Goal: Task Accomplishment & Management: Use online tool/utility

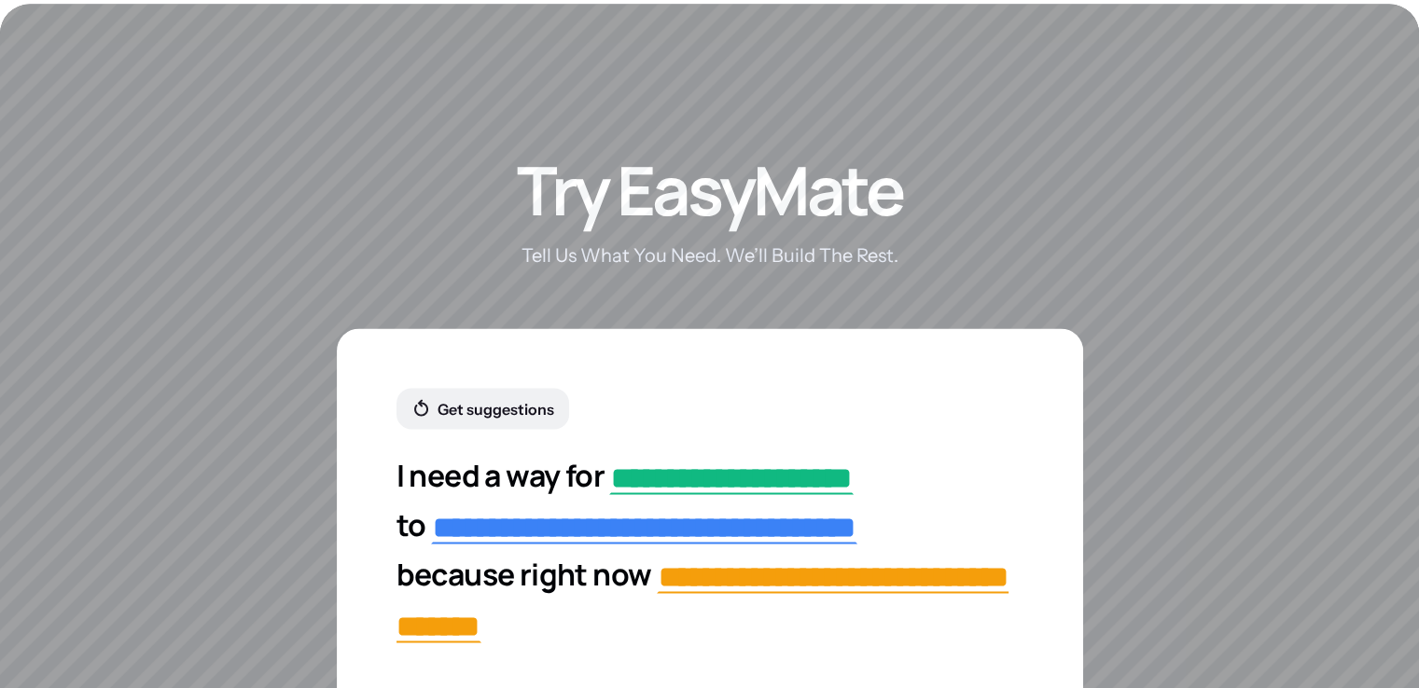
scroll to position [3278, 0]
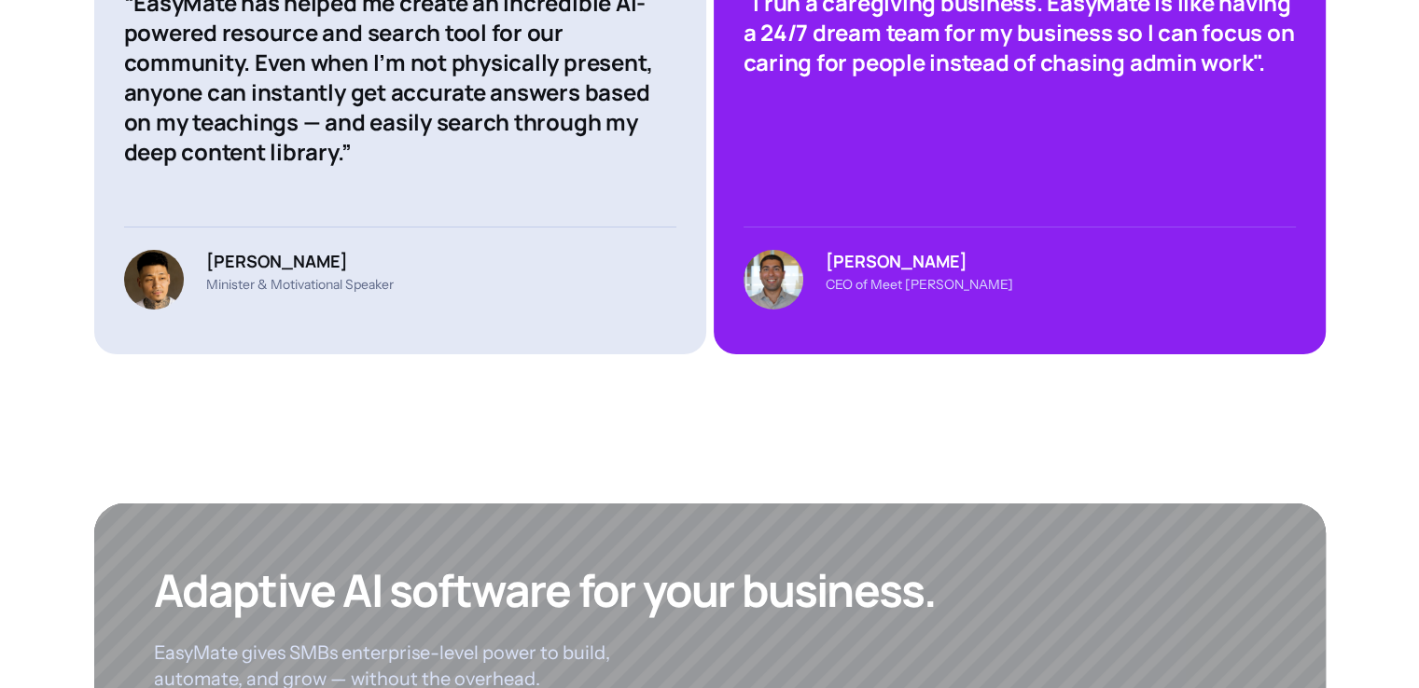
scroll to position [7317, 0]
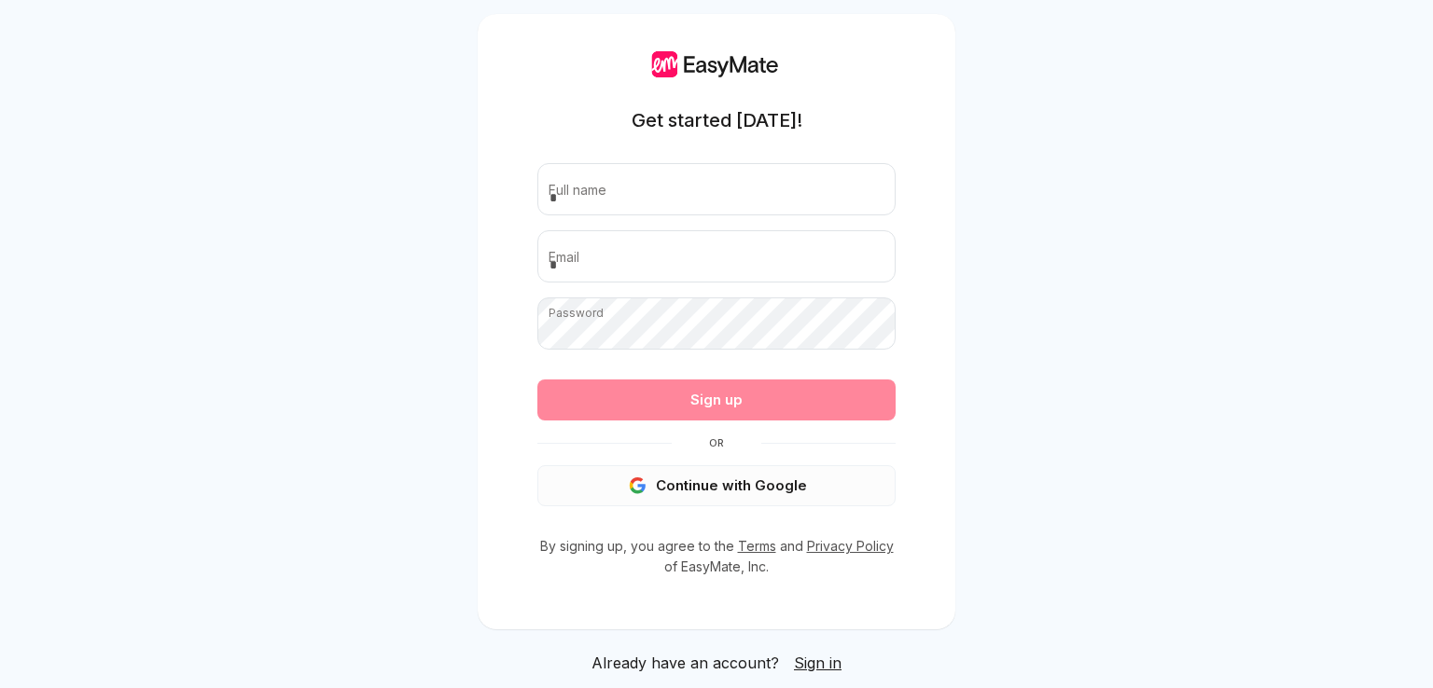
click at [760, 495] on button "Continue with Google" at bounding box center [716, 485] width 358 height 41
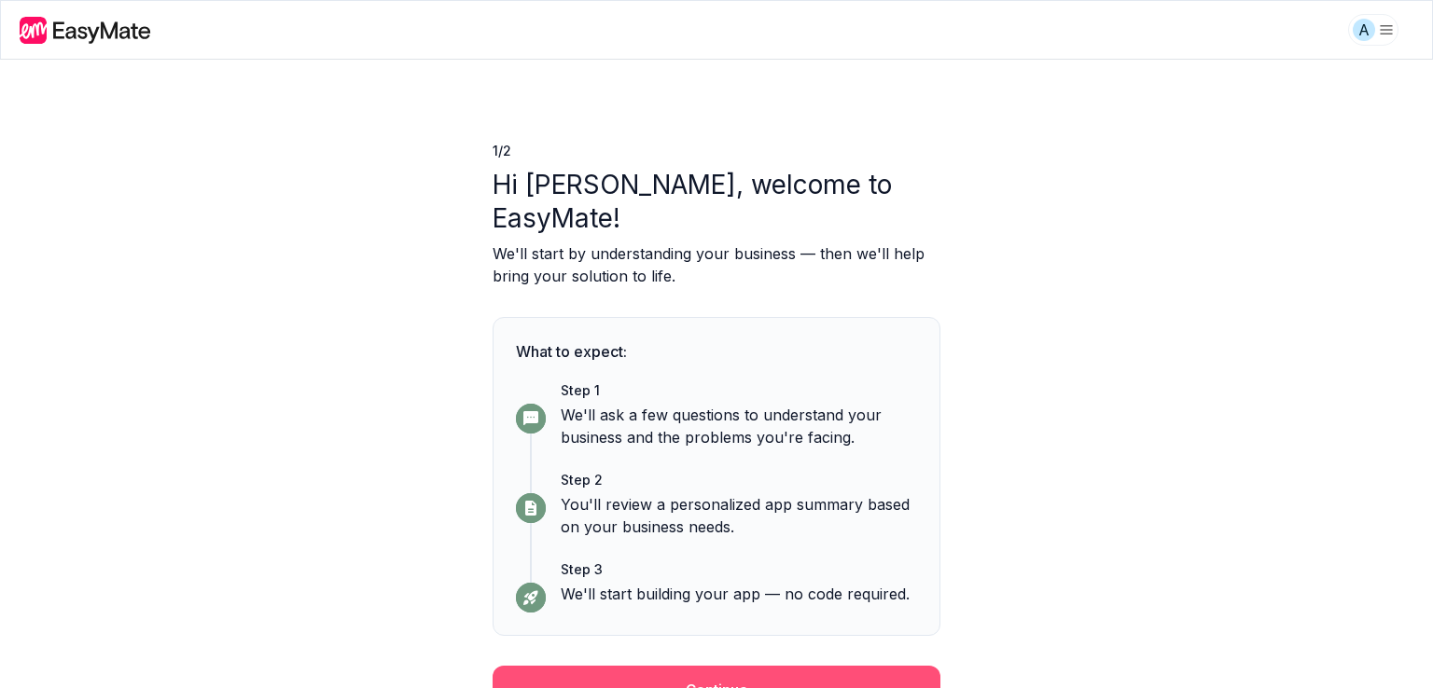
click at [720, 666] on button "Continue" at bounding box center [717, 690] width 448 height 49
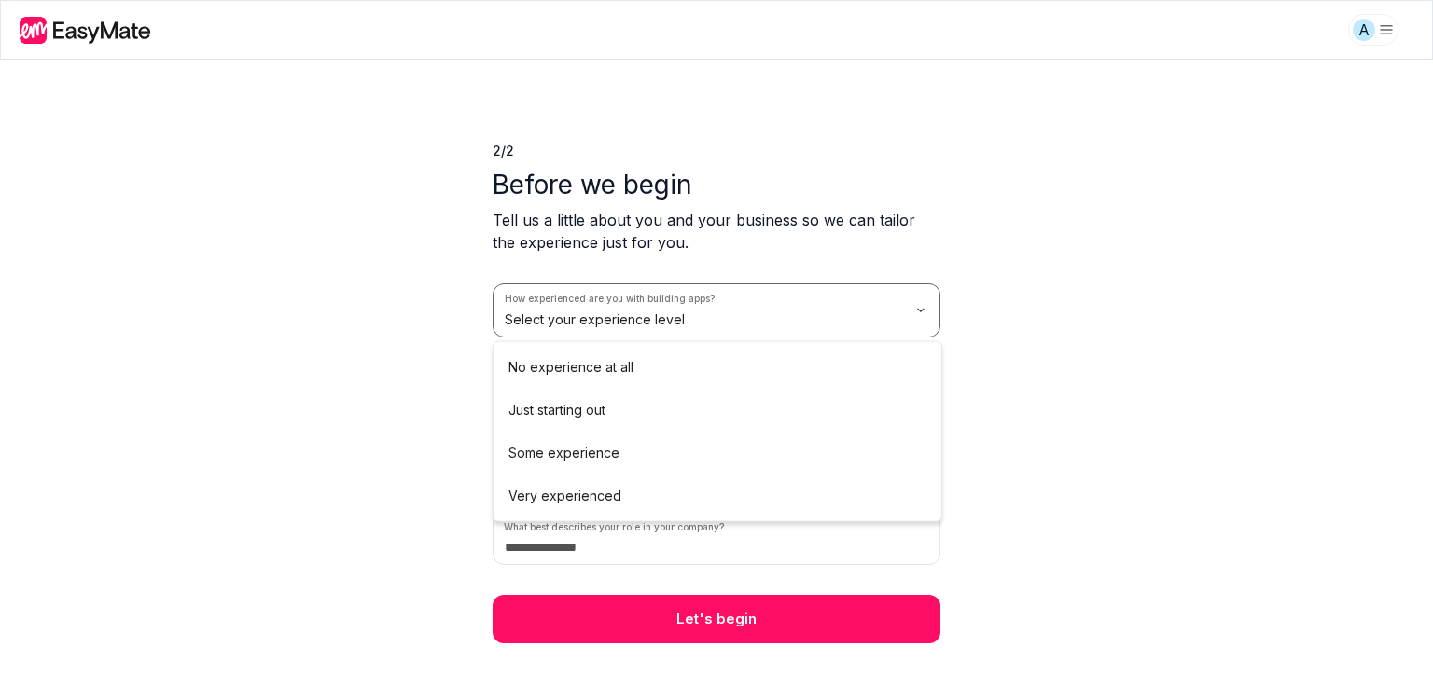
click at [819, 319] on html "A 2 / 2 Before we begin Tell us a little about you and your business so we can …" at bounding box center [716, 344] width 1433 height 688
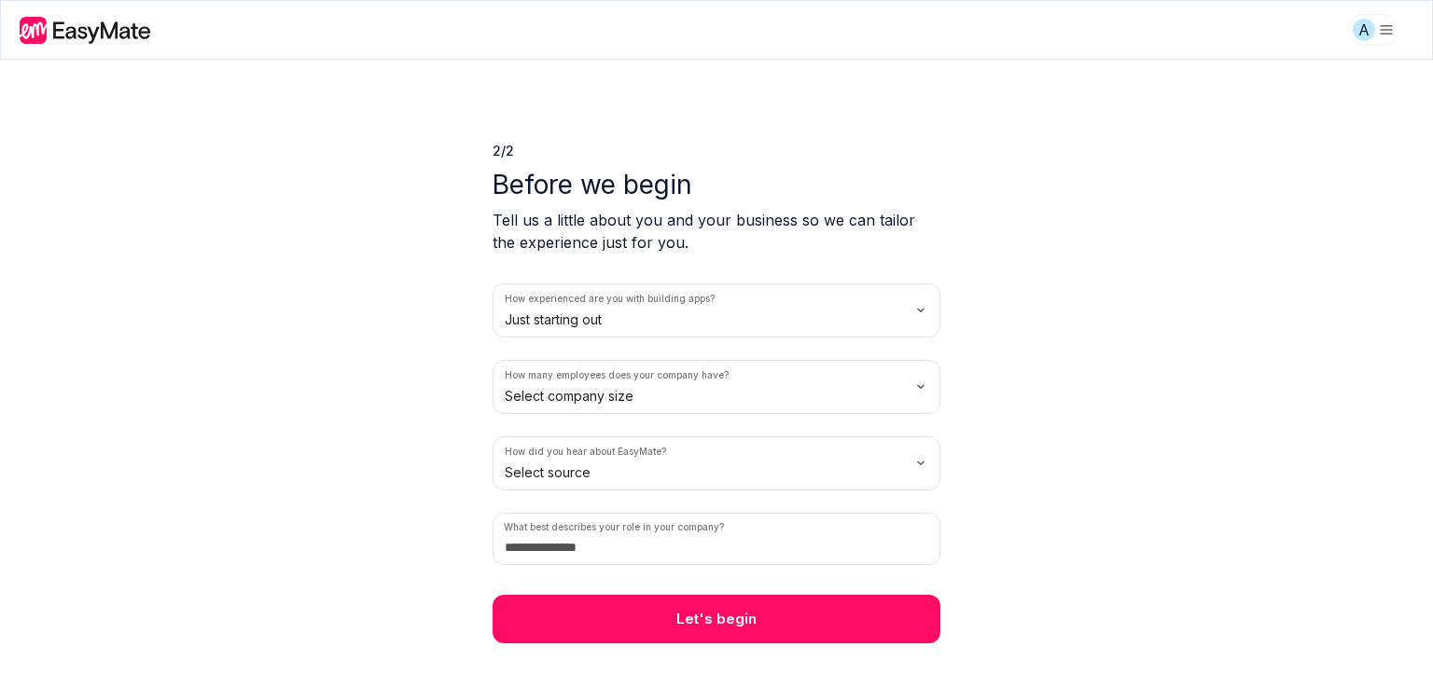
click at [664, 408] on html "A 2 / 2 Before we begin Tell us a little about you and your business so we can …" at bounding box center [716, 344] width 1433 height 688
click at [642, 460] on html "A 2 / 2 Before we begin Tell us a little about you and your business so we can …" at bounding box center [716, 344] width 1433 height 688
click at [623, 535] on input at bounding box center [717, 539] width 448 height 52
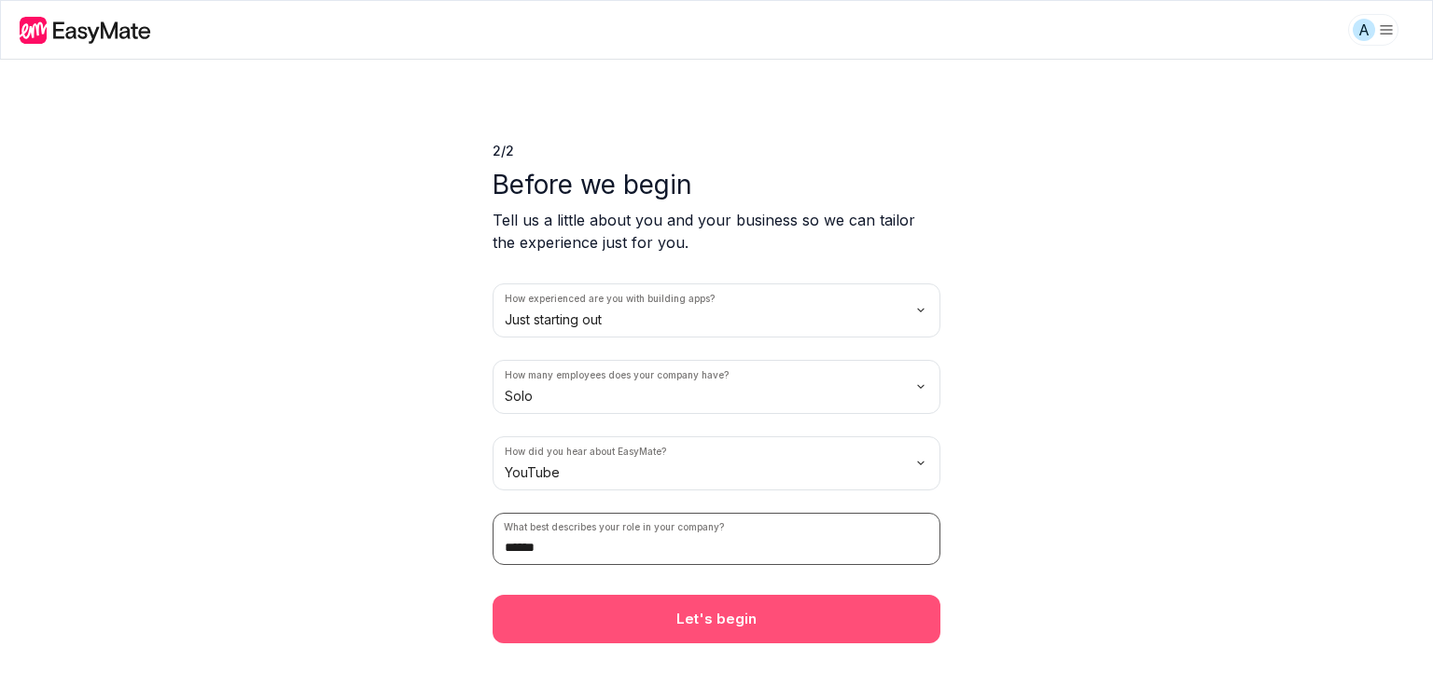
type input "******"
click at [672, 630] on button "Let's begin" at bounding box center [717, 619] width 448 height 49
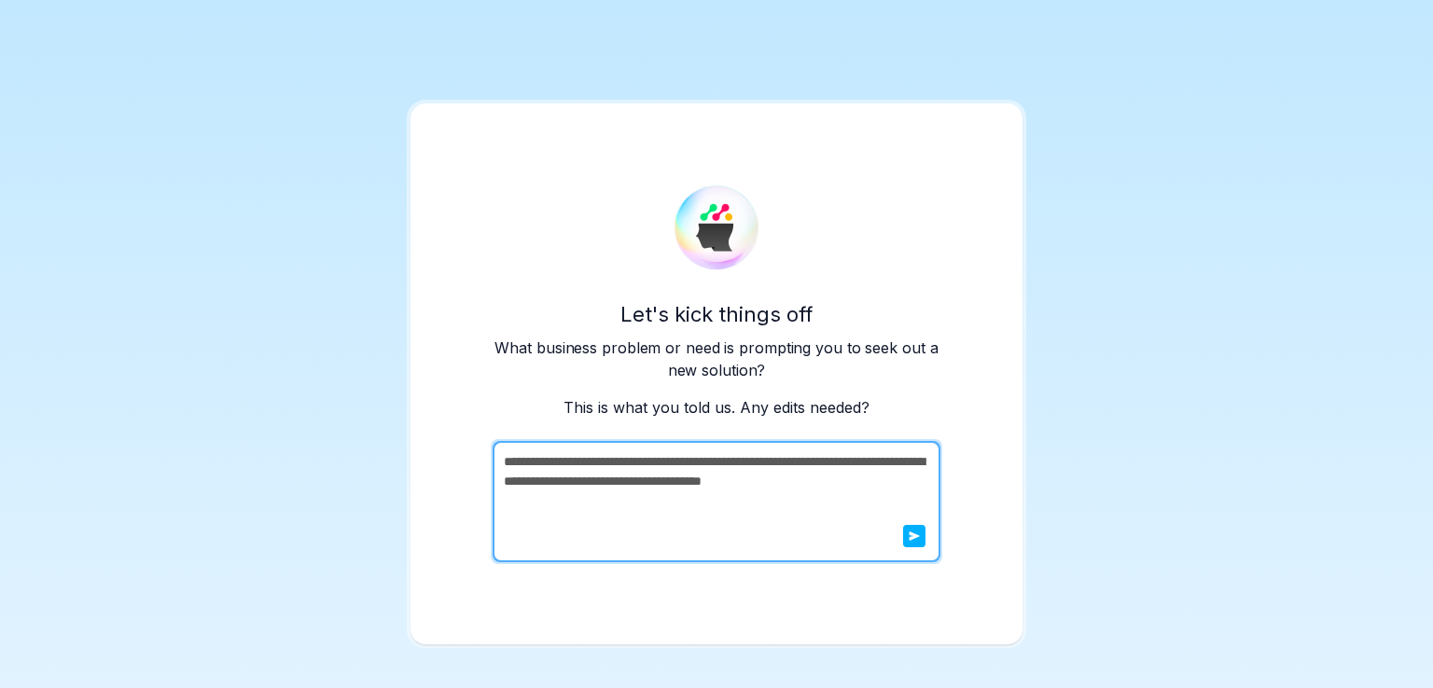
click at [606, 512] on textarea "**********" at bounding box center [715, 501] width 444 height 121
click at [554, 473] on textarea "**********" at bounding box center [715, 501] width 444 height 121
click at [917, 538] on icon "submit" at bounding box center [914, 536] width 11 height 11
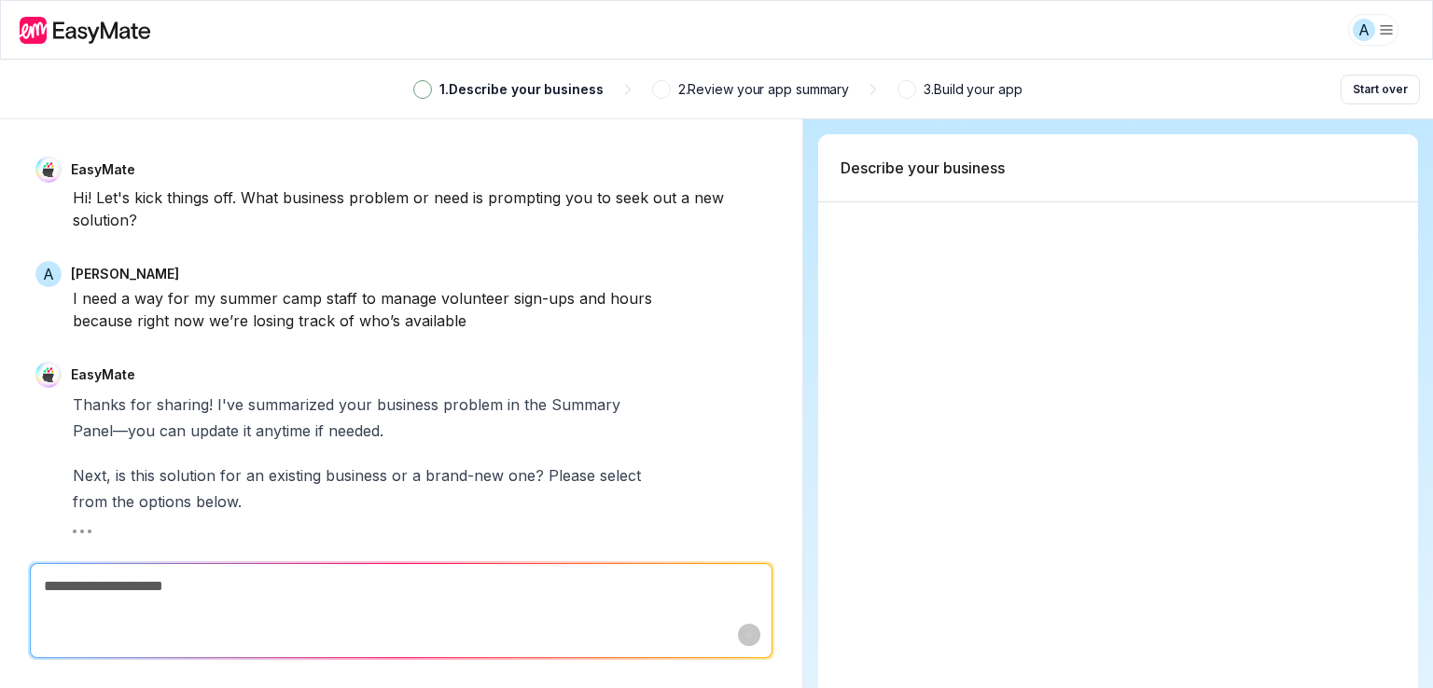
type textarea "*"
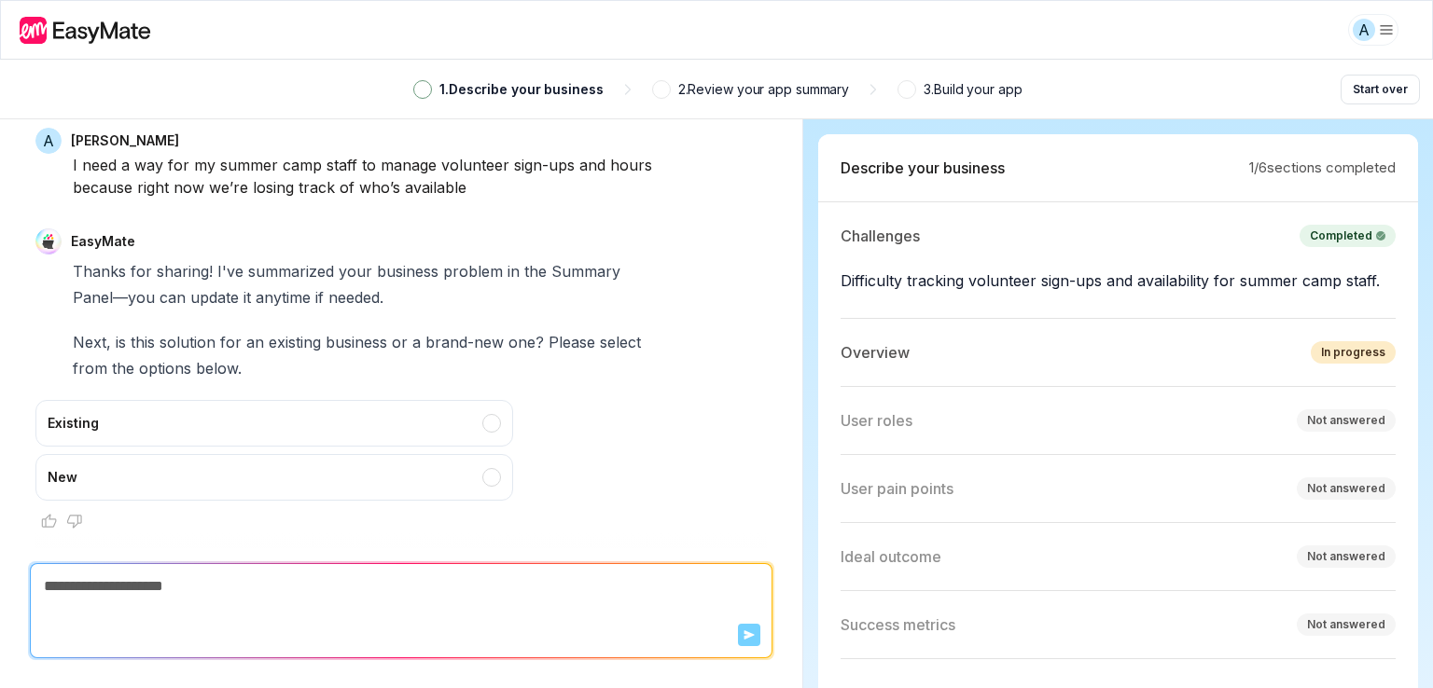
scroll to position [3, 0]
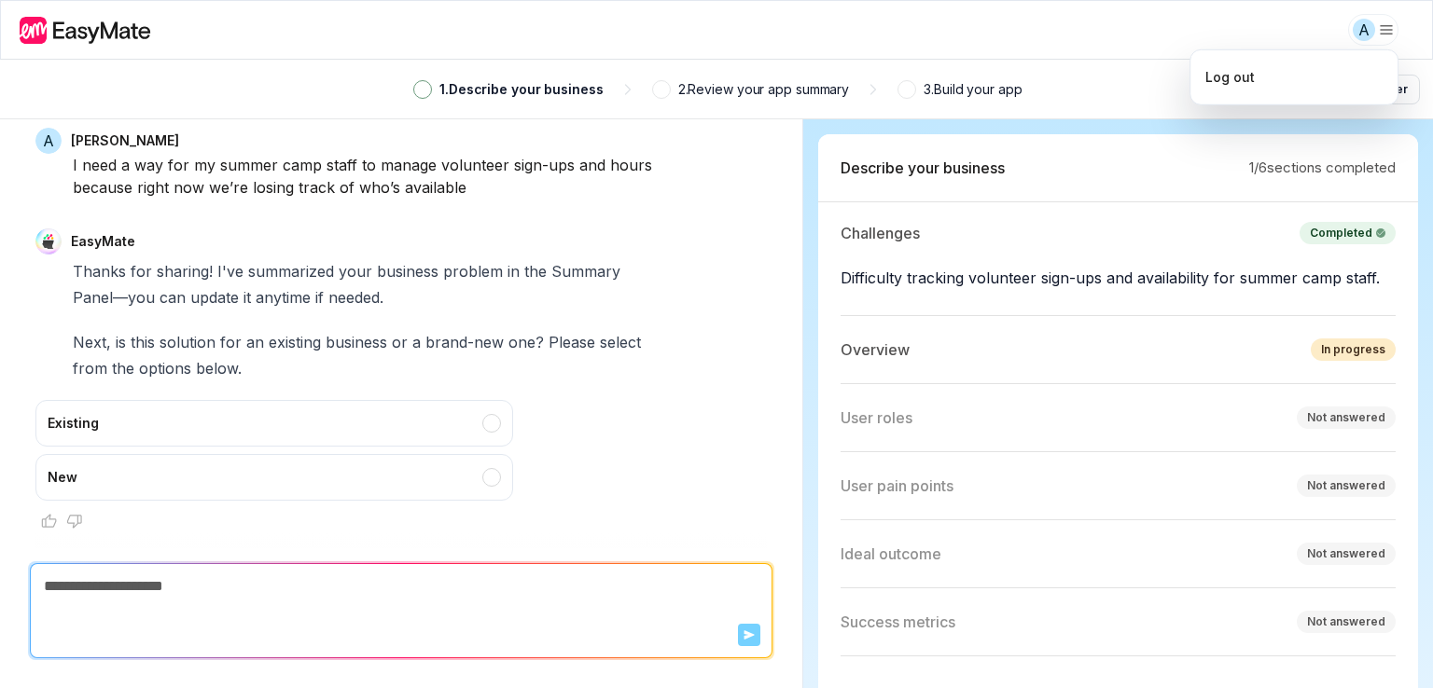
click at [1388, 33] on html "A 1 . Describe your business 2 . Review your app summary 3 . Build your app Sta…" at bounding box center [716, 344] width 1433 height 688
click at [980, 42] on html "A 1 . Describe your business 2 . Review your app summary 3 . Build your app Sta…" at bounding box center [716, 344] width 1433 height 688
